Goal: Information Seeking & Learning: Learn about a topic

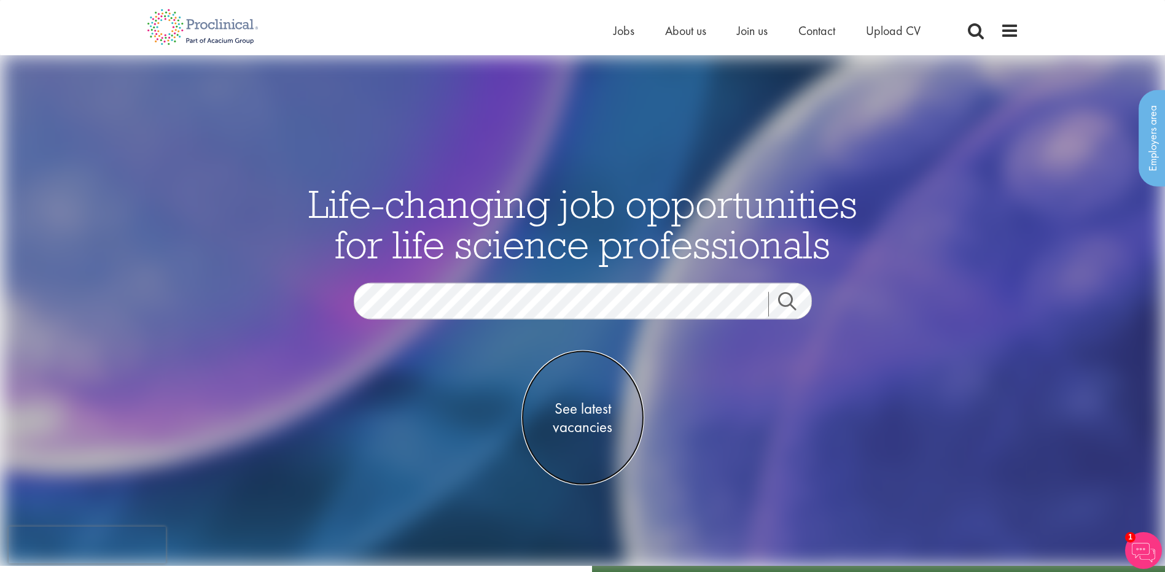
click at [580, 412] on span "See latest vacancies" at bounding box center [582, 417] width 123 height 37
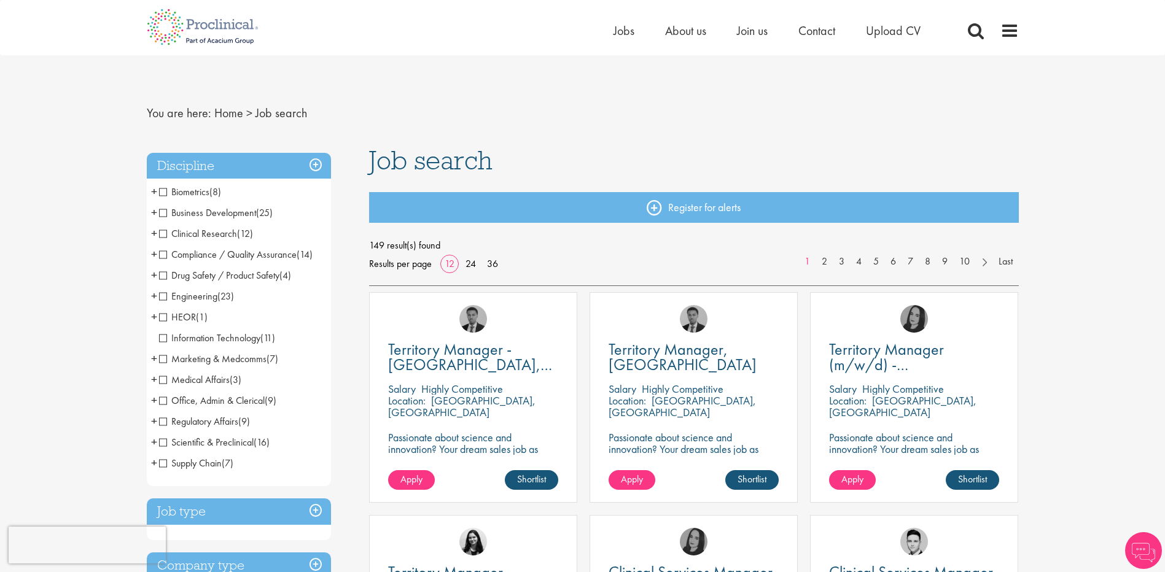
click at [162, 213] on span "Business Development" at bounding box center [207, 212] width 97 height 13
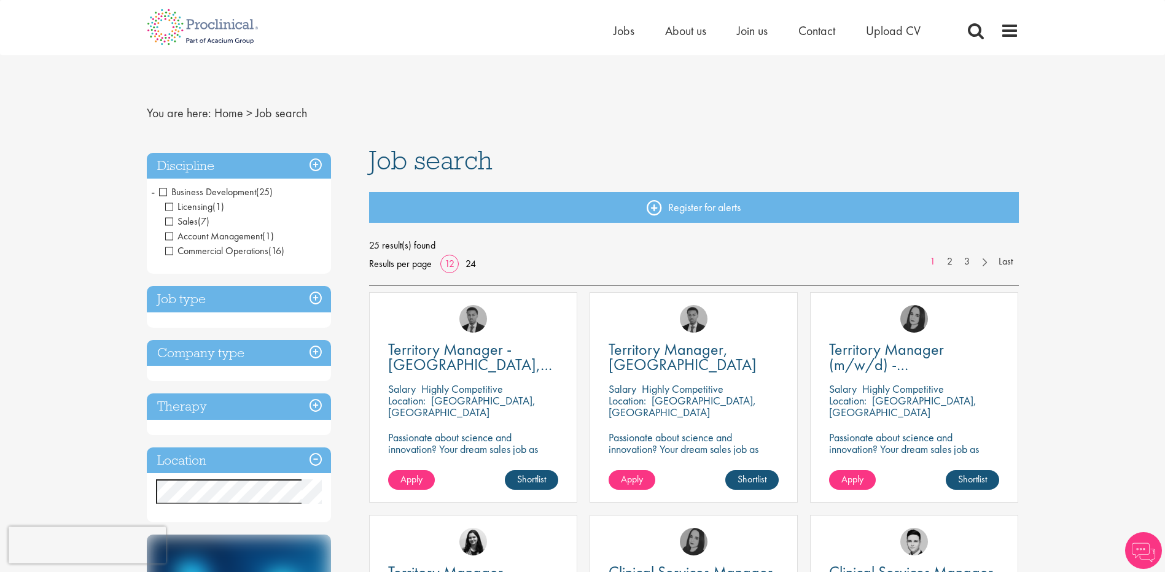
click at [168, 209] on span "Licensing" at bounding box center [188, 206] width 47 height 13
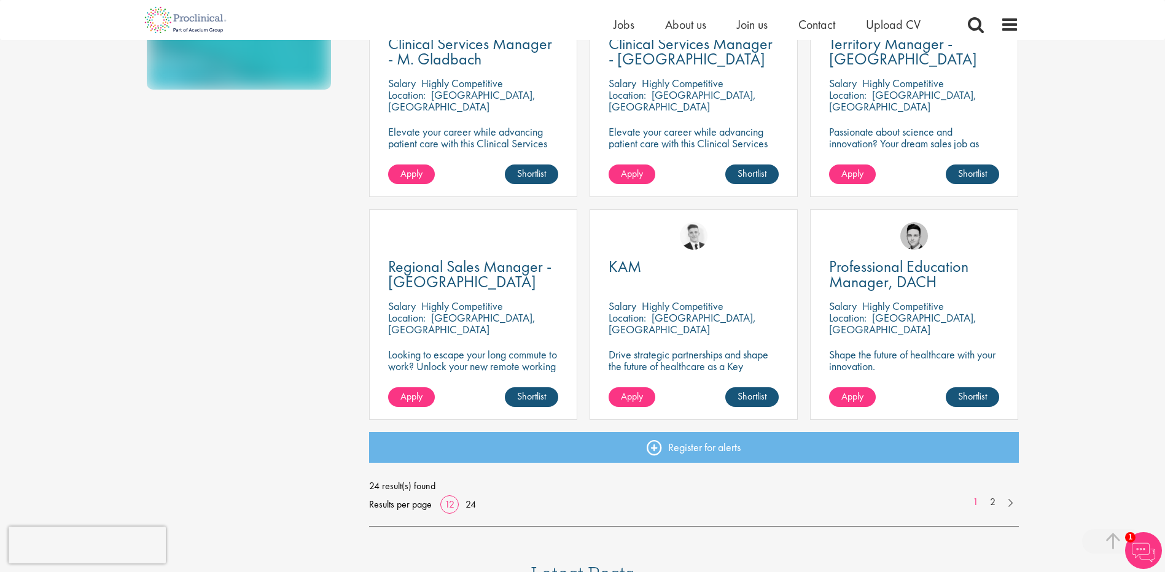
scroll to position [737, 0]
click at [991, 503] on link "2" at bounding box center [993, 502] width 18 height 14
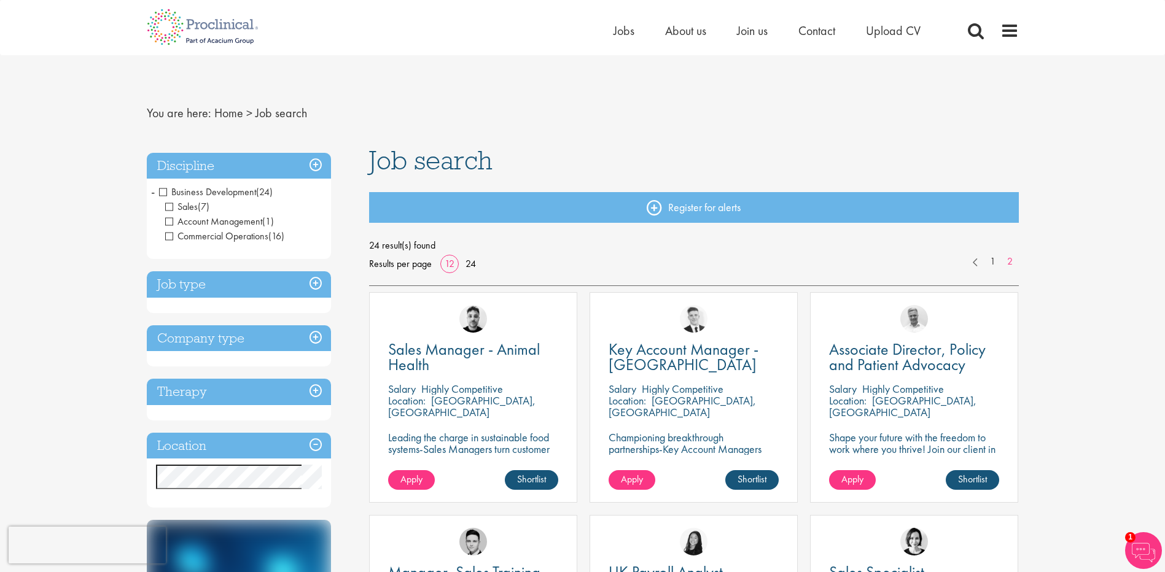
click at [162, 193] on span "Business Development" at bounding box center [207, 191] width 97 height 13
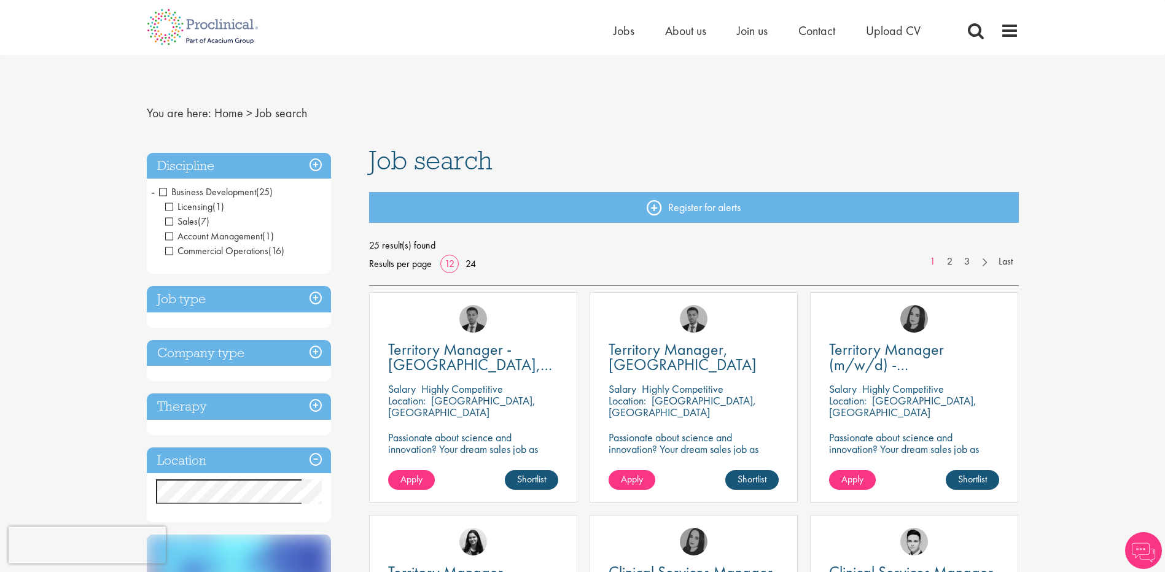
click at [162, 192] on span "Business Development" at bounding box center [207, 191] width 97 height 13
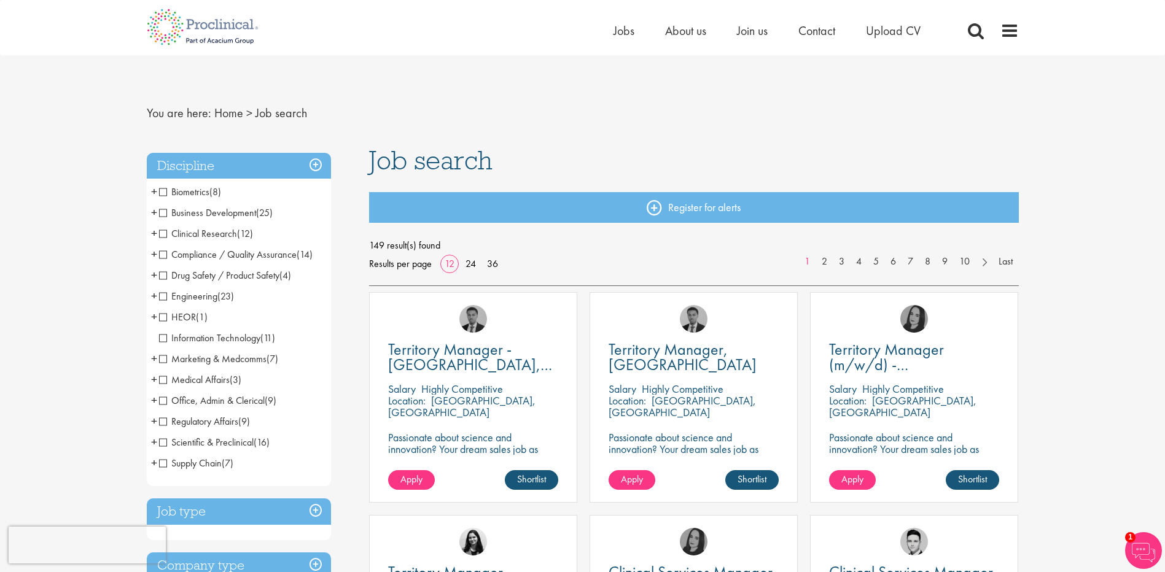
click at [160, 234] on span "Clinical Research" at bounding box center [198, 233] width 78 height 13
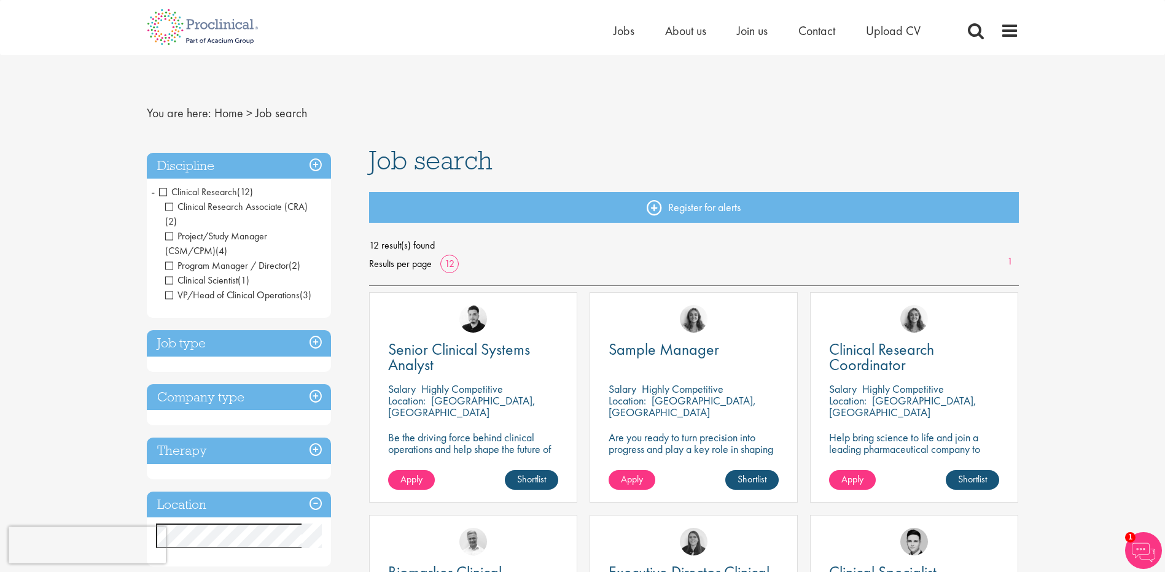
click at [319, 162] on h3 "Discipline" at bounding box center [239, 166] width 184 height 26
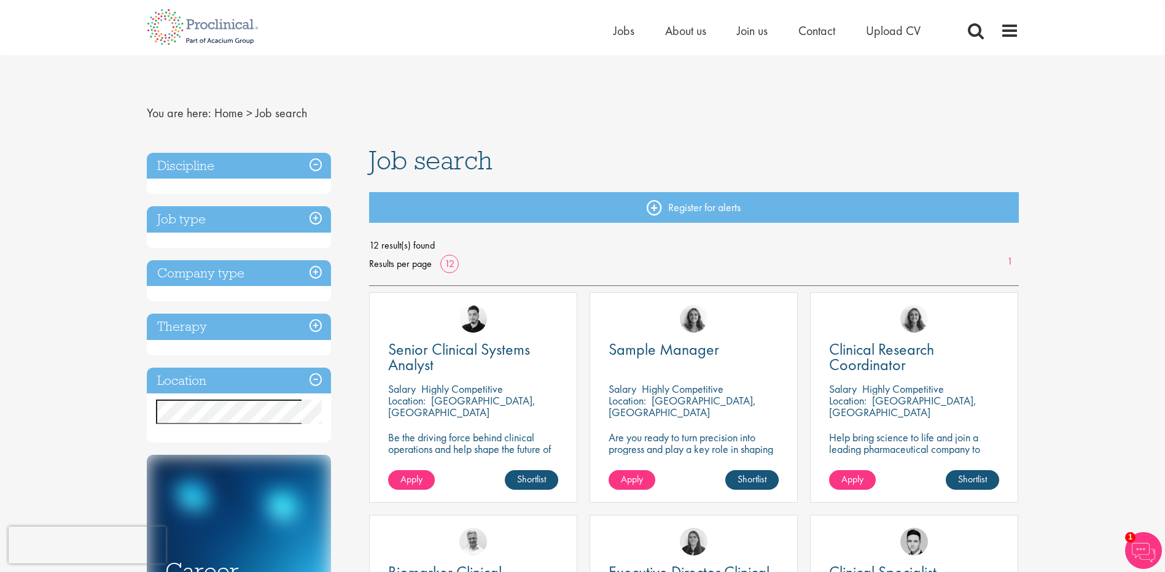
click at [319, 163] on h3 "Discipline" at bounding box center [239, 166] width 184 height 26
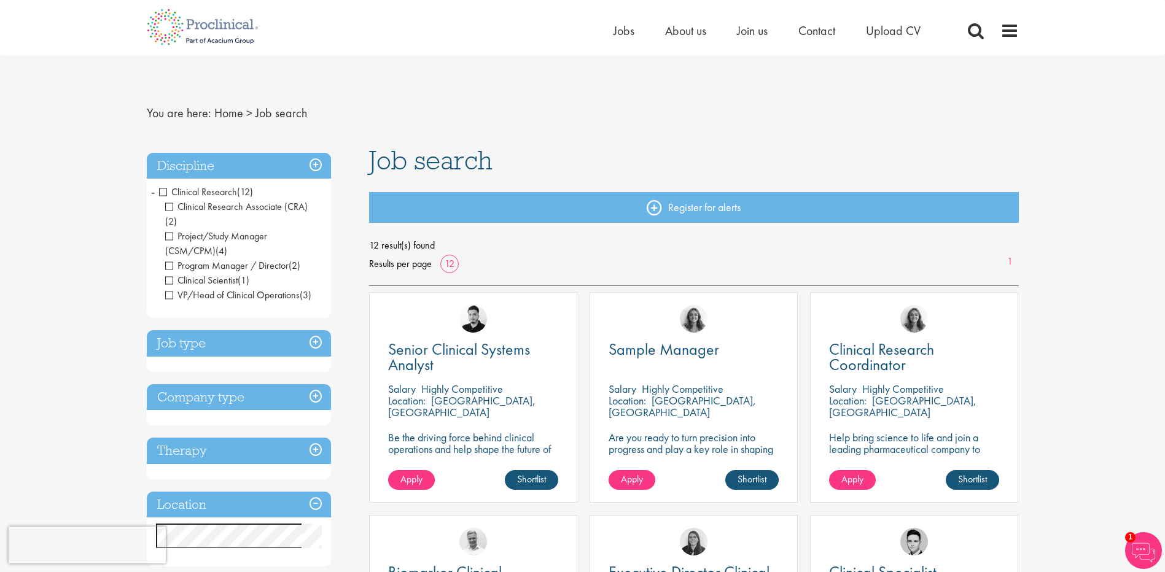
click at [160, 192] on span "Clinical Research" at bounding box center [198, 191] width 78 height 13
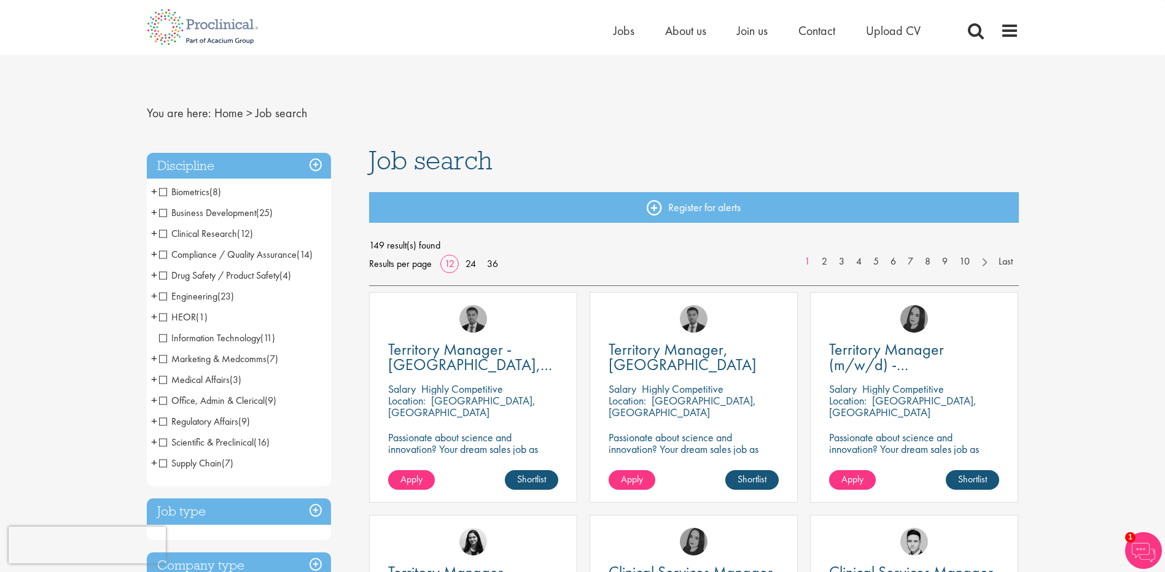
click at [160, 402] on span "Office, Admin & Clerical" at bounding box center [212, 400] width 106 height 13
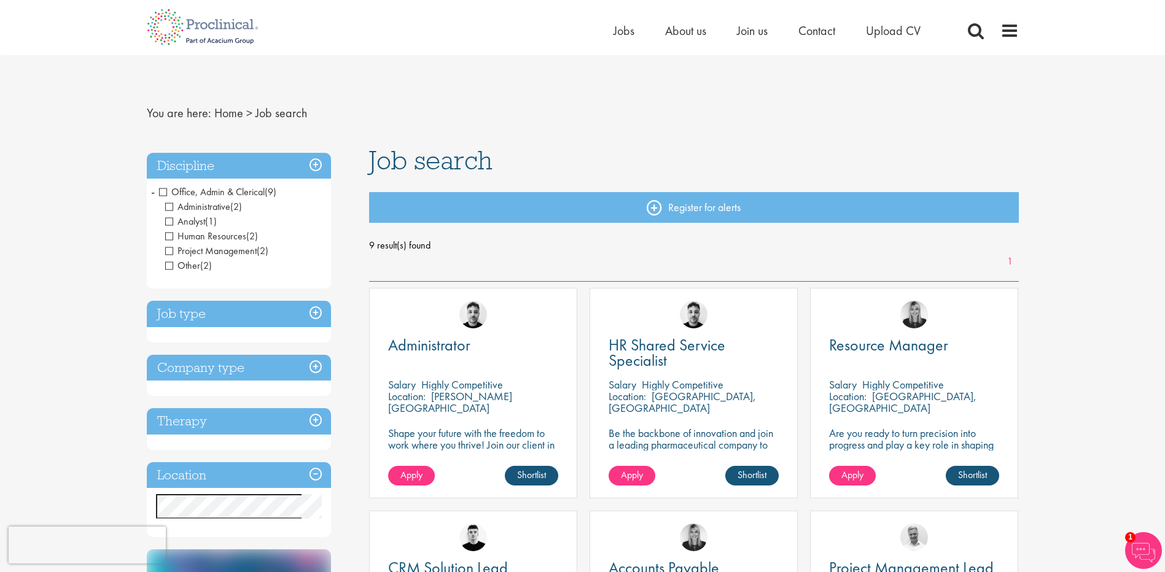
click at [314, 165] on h3 "Discipline" at bounding box center [239, 166] width 184 height 26
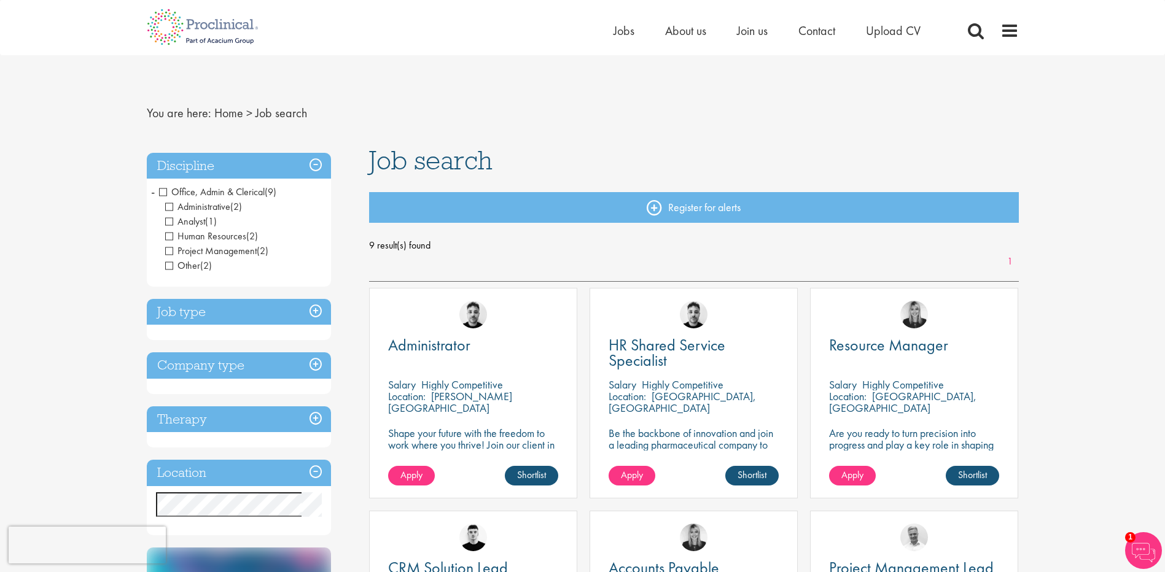
click at [314, 165] on h3 "Discipline" at bounding box center [239, 166] width 184 height 26
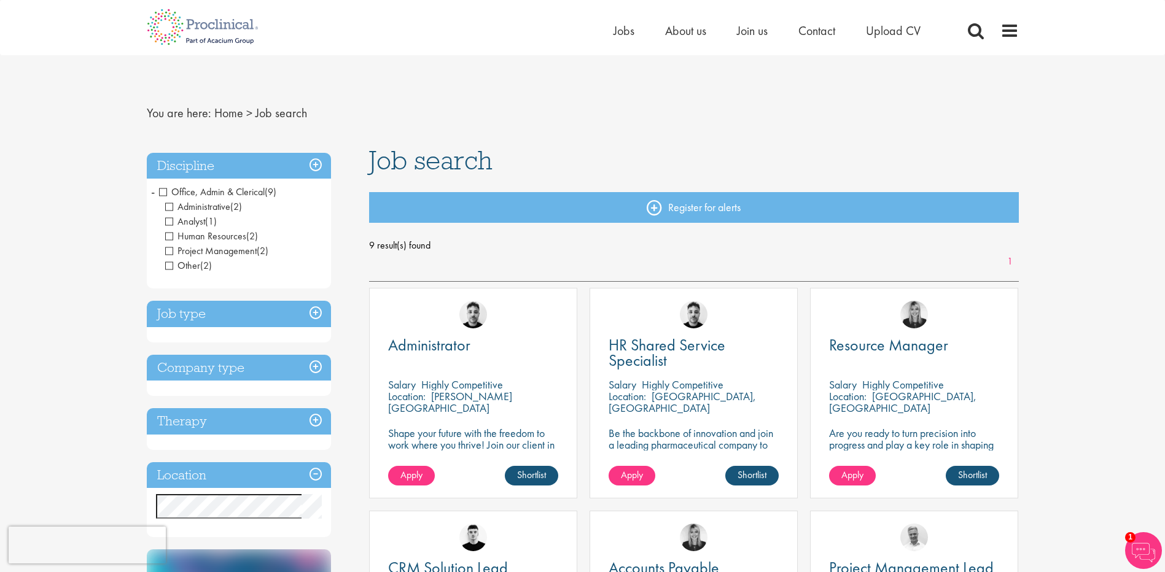
click at [314, 165] on h3 "Discipline" at bounding box center [239, 166] width 184 height 26
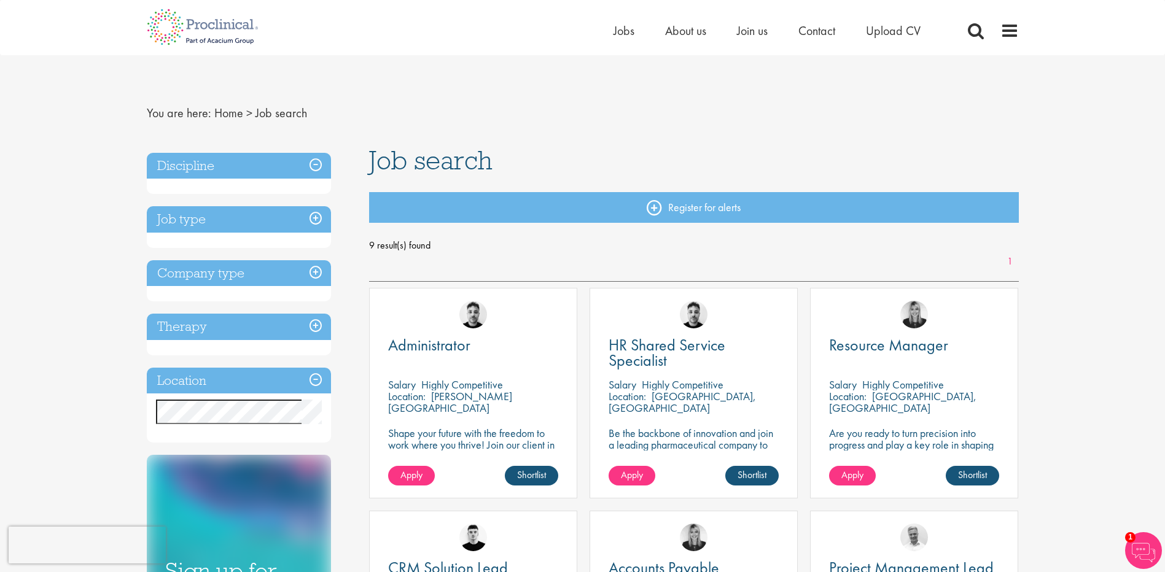
click at [313, 162] on h3 "Discipline" at bounding box center [239, 166] width 184 height 26
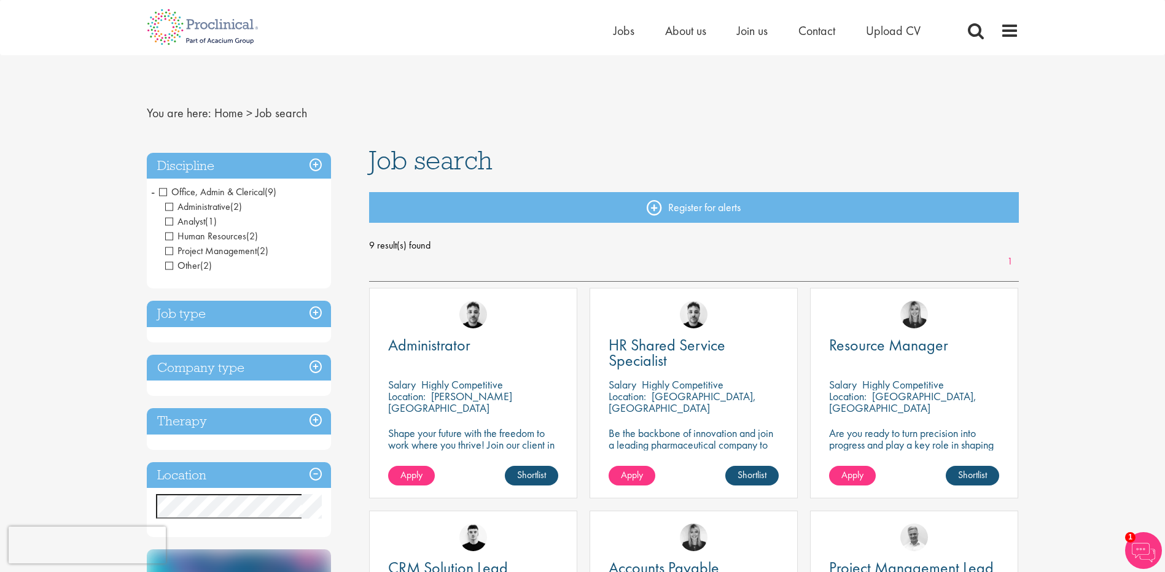
click at [164, 192] on span "Office, Admin & Clerical" at bounding box center [212, 191] width 106 height 13
